Goal: Check status: Check status

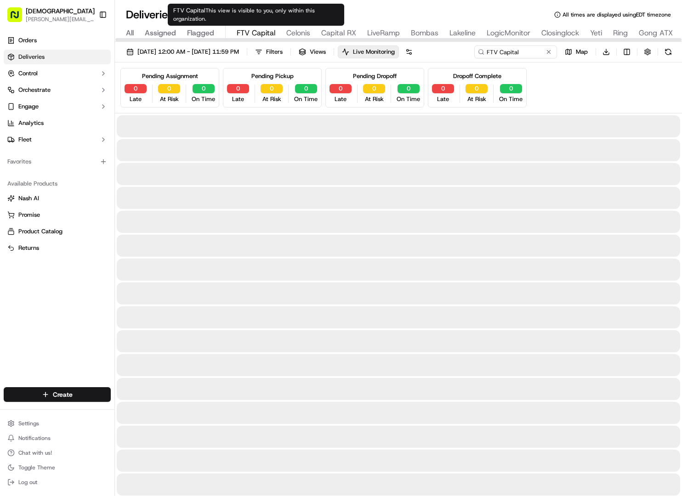
click at [252, 31] on span "FTV Capital" at bounding box center [256, 33] width 39 height 11
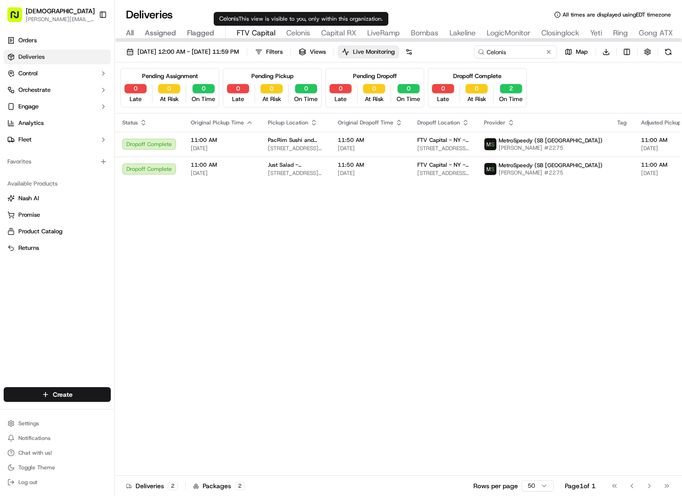
click at [300, 34] on span "Celonis" at bounding box center [298, 33] width 24 height 11
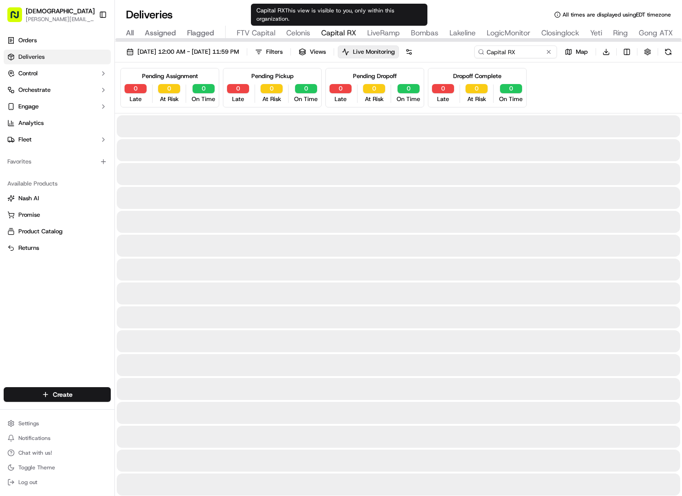
click at [346, 32] on span "Capital RX" at bounding box center [338, 33] width 35 height 11
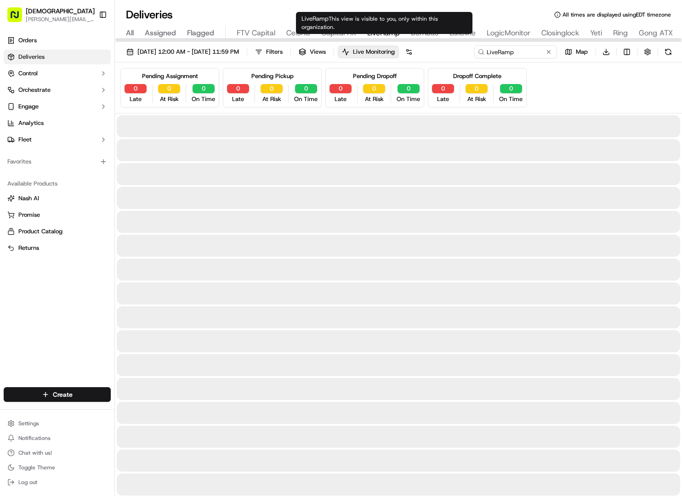
click at [383, 32] on span "LiveRamp" at bounding box center [383, 33] width 33 height 11
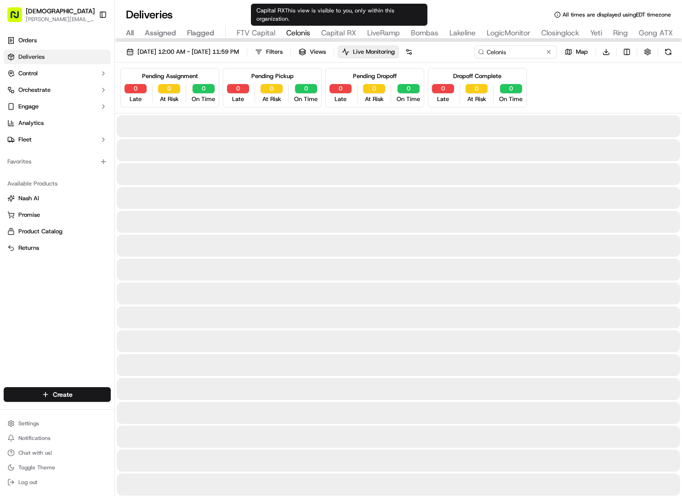
click at [305, 28] on span "Celonis" at bounding box center [298, 33] width 24 height 11
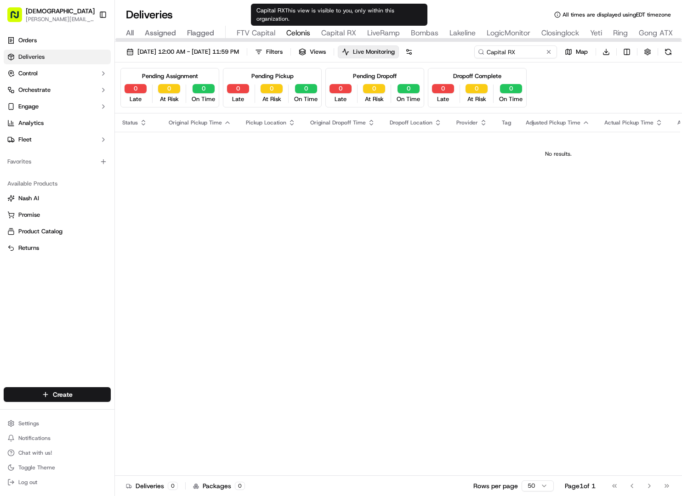
click at [341, 33] on span "Capital RX" at bounding box center [338, 33] width 35 height 11
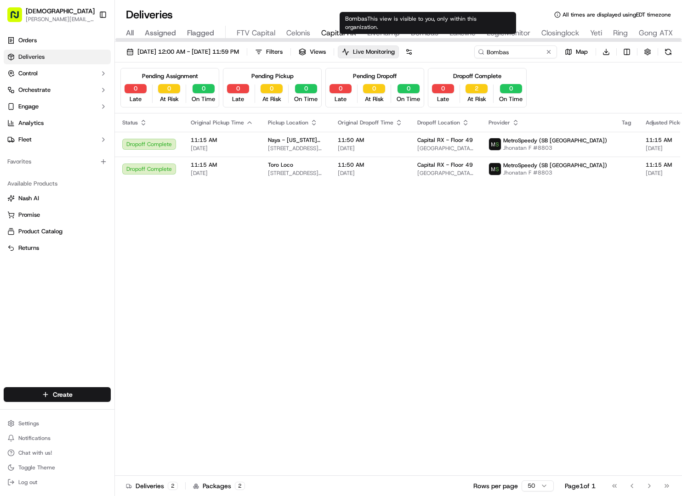
click at [435, 32] on span "Bombas" at bounding box center [425, 33] width 28 height 11
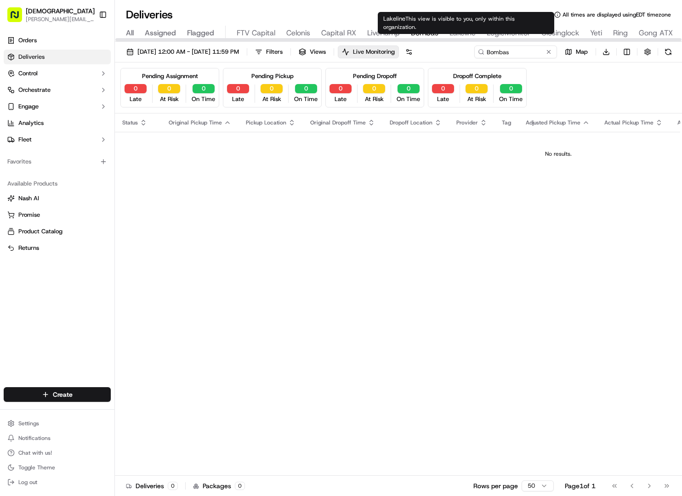
type input "11200 Lakeline Blvd, Austin, TX 78717, USA"
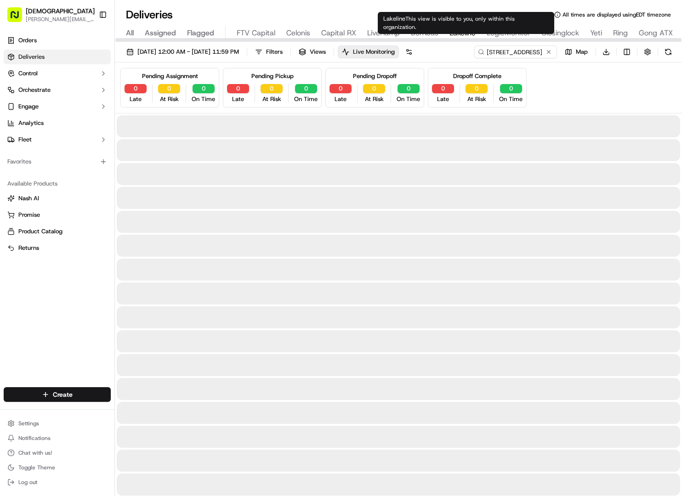
click at [457, 33] on span "Lakeline" at bounding box center [462, 33] width 26 height 11
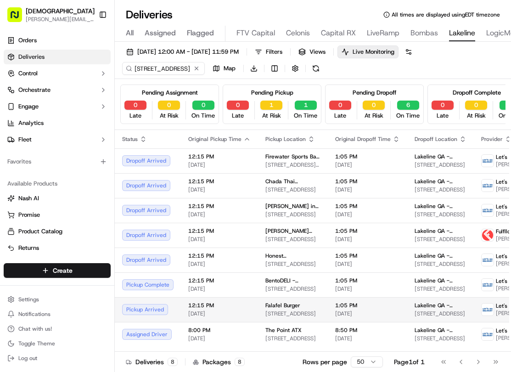
click at [312, 308] on td "Falafel Burger 11506 N Ranch to Market 620, Austin, TX 78726, USA" at bounding box center [293, 309] width 70 height 25
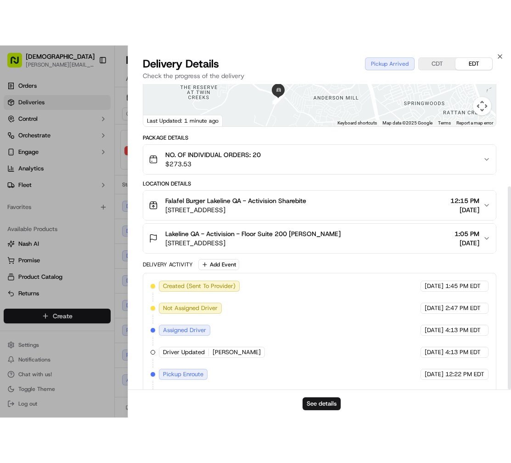
scroll to position [154, 0]
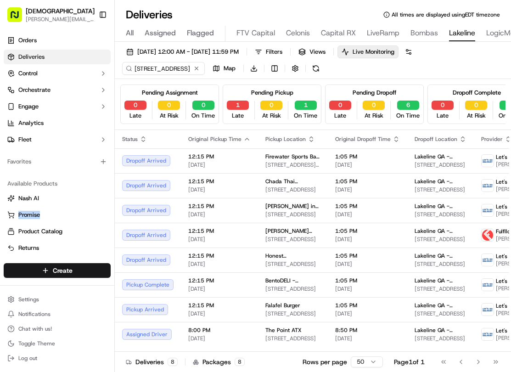
click at [113, 209] on div "Orders Deliveries Control Orchestrate Engage Analytics Fleet Favorites Availabl…" at bounding box center [57, 142] width 114 height 226
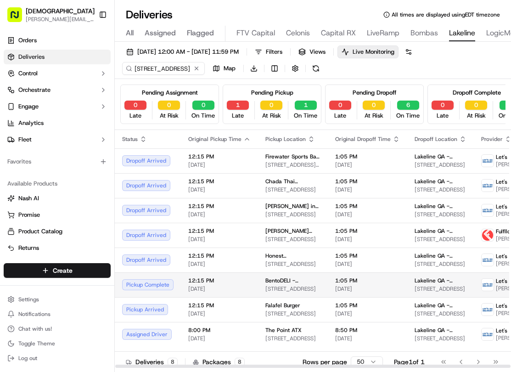
click at [335, 293] on span "09/17/2025" at bounding box center [367, 288] width 65 height 7
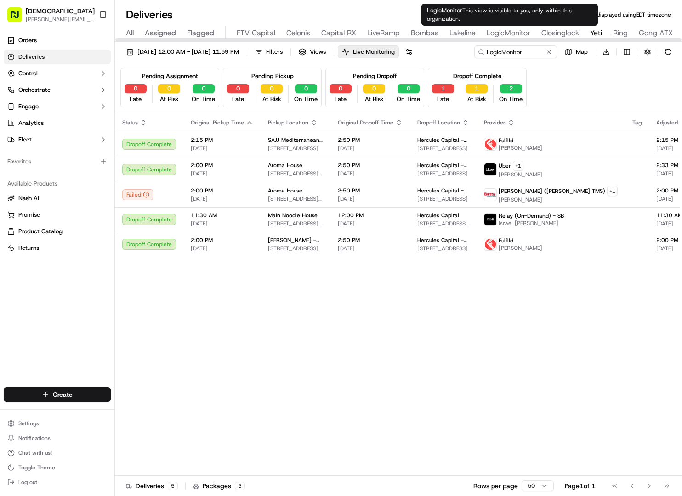
click at [499, 33] on span "LogicMonitor" at bounding box center [508, 33] width 44 height 11
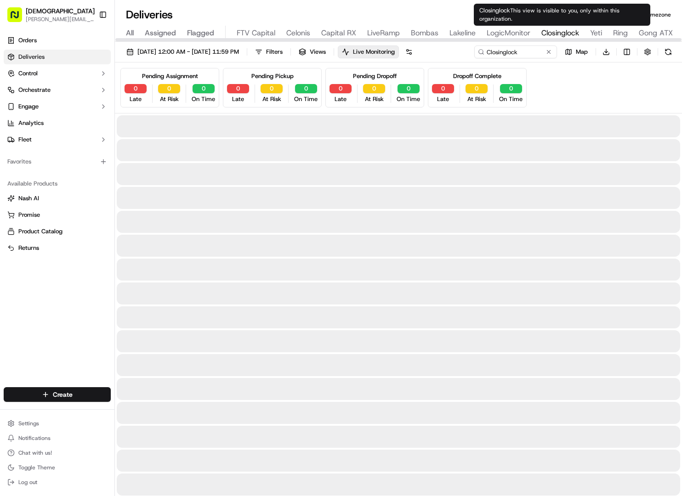
click at [545, 33] on span "Closinglock" at bounding box center [560, 33] width 38 height 11
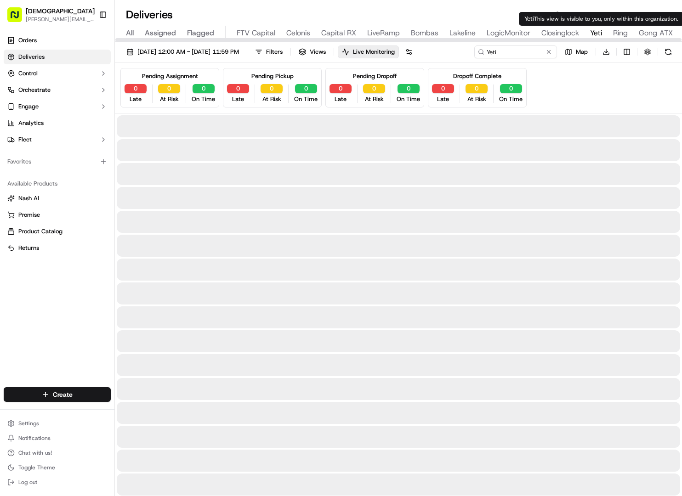
click at [593, 34] on span "Yeti" at bounding box center [596, 33] width 12 height 11
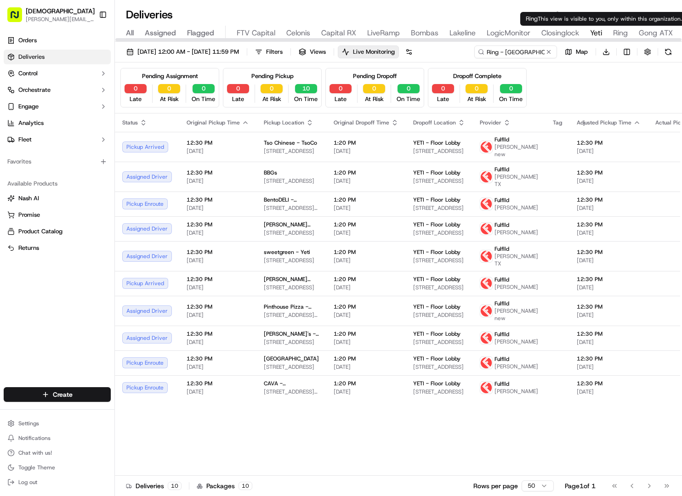
click at [624, 33] on span "Ring" at bounding box center [620, 33] width 15 height 11
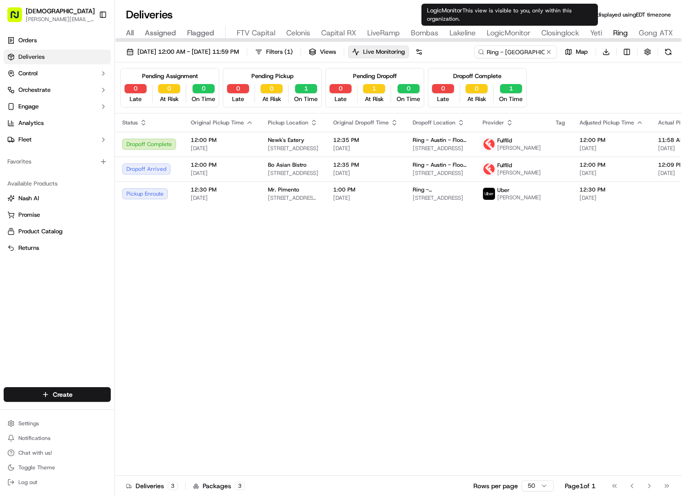
type input "LogicMonitor"
click at [497, 33] on span "LogicMonitor" at bounding box center [508, 33] width 44 height 11
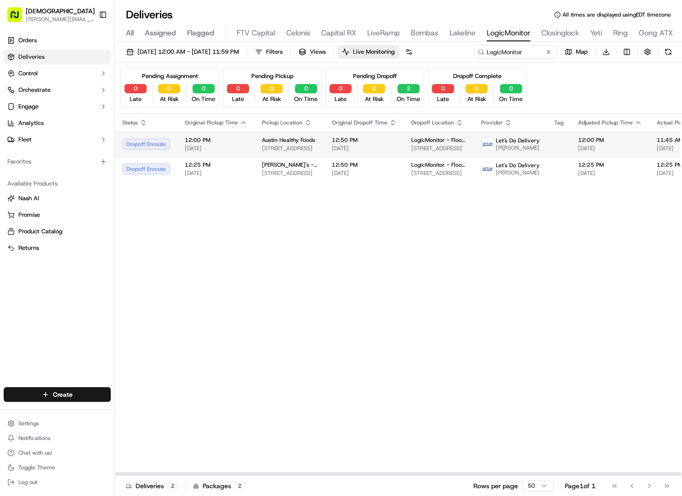
click at [263, 142] on span "Austin Healthy Foods" at bounding box center [288, 139] width 53 height 7
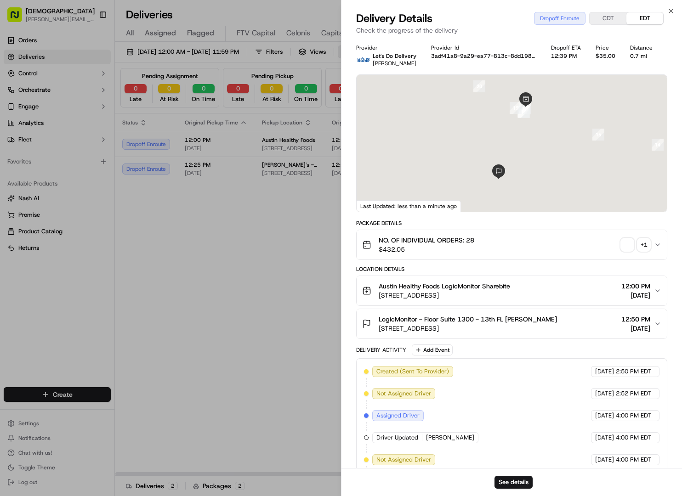
scroll to position [209, 0]
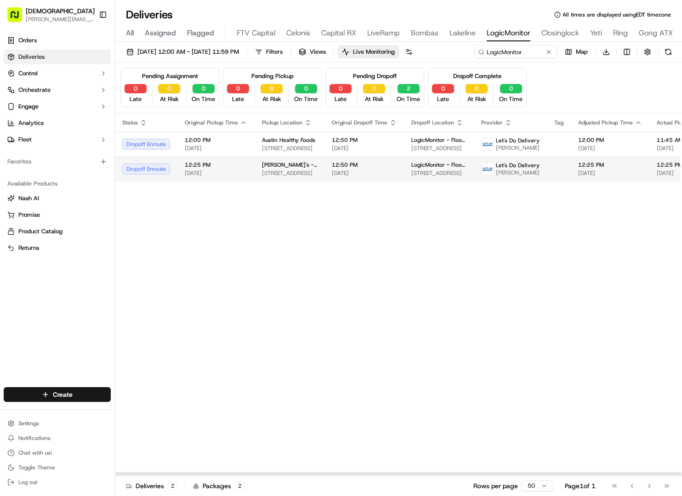
click at [300, 175] on span "510 W 26th St, Austin, TX 78705, USA" at bounding box center [289, 173] width 55 height 7
click at [324, 147] on td "12:50 PM 09/17/2025" at bounding box center [363, 144] width 79 height 25
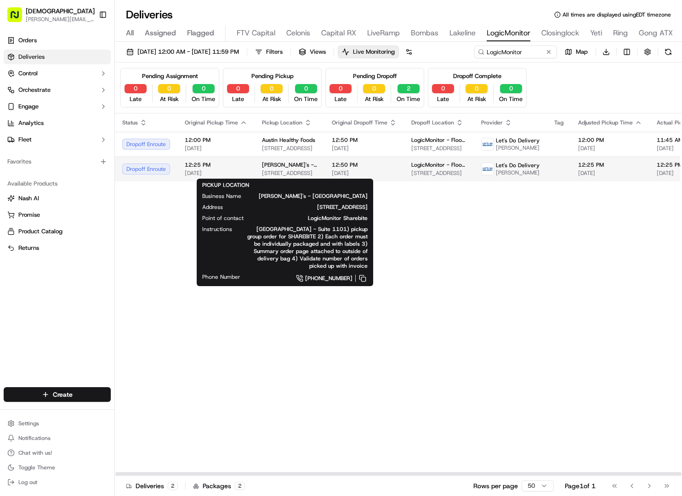
click at [277, 164] on span "Madam Mam's - UT Campus" at bounding box center [289, 164] width 55 height 7
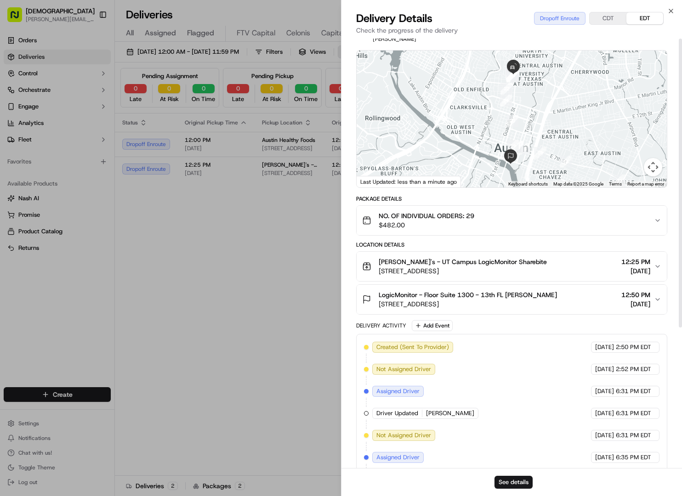
scroll to position [0, 0]
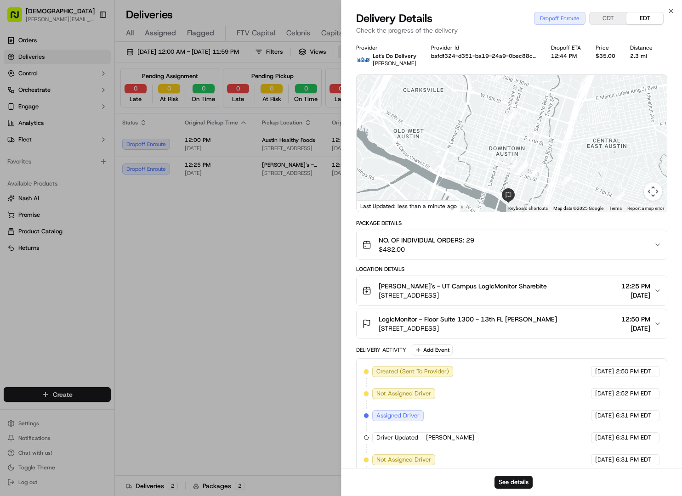
drag, startPoint x: 478, startPoint y: 134, endPoint x: 477, endPoint y: 149, distance: 15.2
click at [477, 149] on div at bounding box center [511, 143] width 310 height 137
click at [474, 293] on span "510 W 26th St, Austin, TX 78705, USA" at bounding box center [463, 295] width 168 height 9
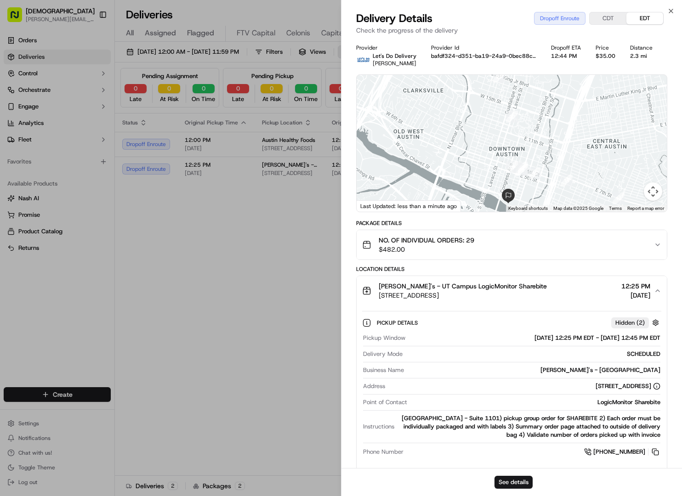
click at [474, 293] on span "510 W 26th St, Austin, TX 78705, USA" at bounding box center [463, 295] width 168 height 9
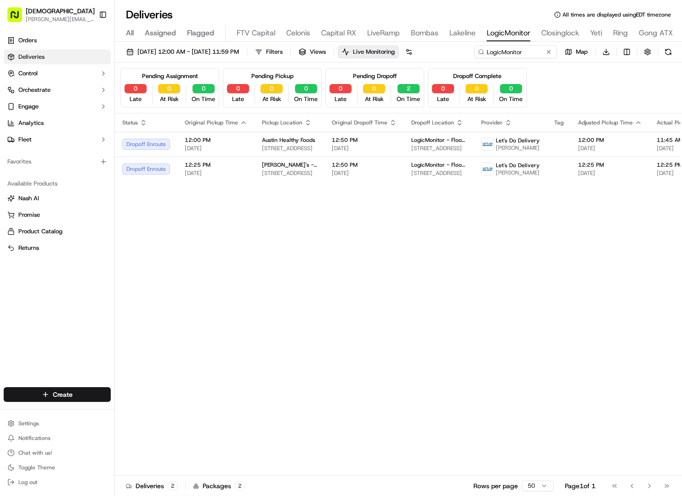
click at [267, 326] on div "Status Original Pickup Time Pickup Location Original Dropoff Time Dropoff Locat…" at bounding box center [586, 294] width 942 height 362
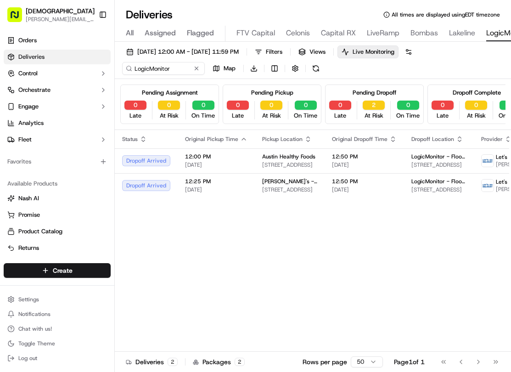
click at [153, 75] on div "09/17/2025 12:00 AM - 09/17/2025 11:59 PM Filters Views Live Monitoring LogicMo…" at bounding box center [313, 62] width 396 height 34
click at [152, 72] on input "LogicMonitor" at bounding box center [177, 68] width 110 height 13
